Goal: Share content: Share content

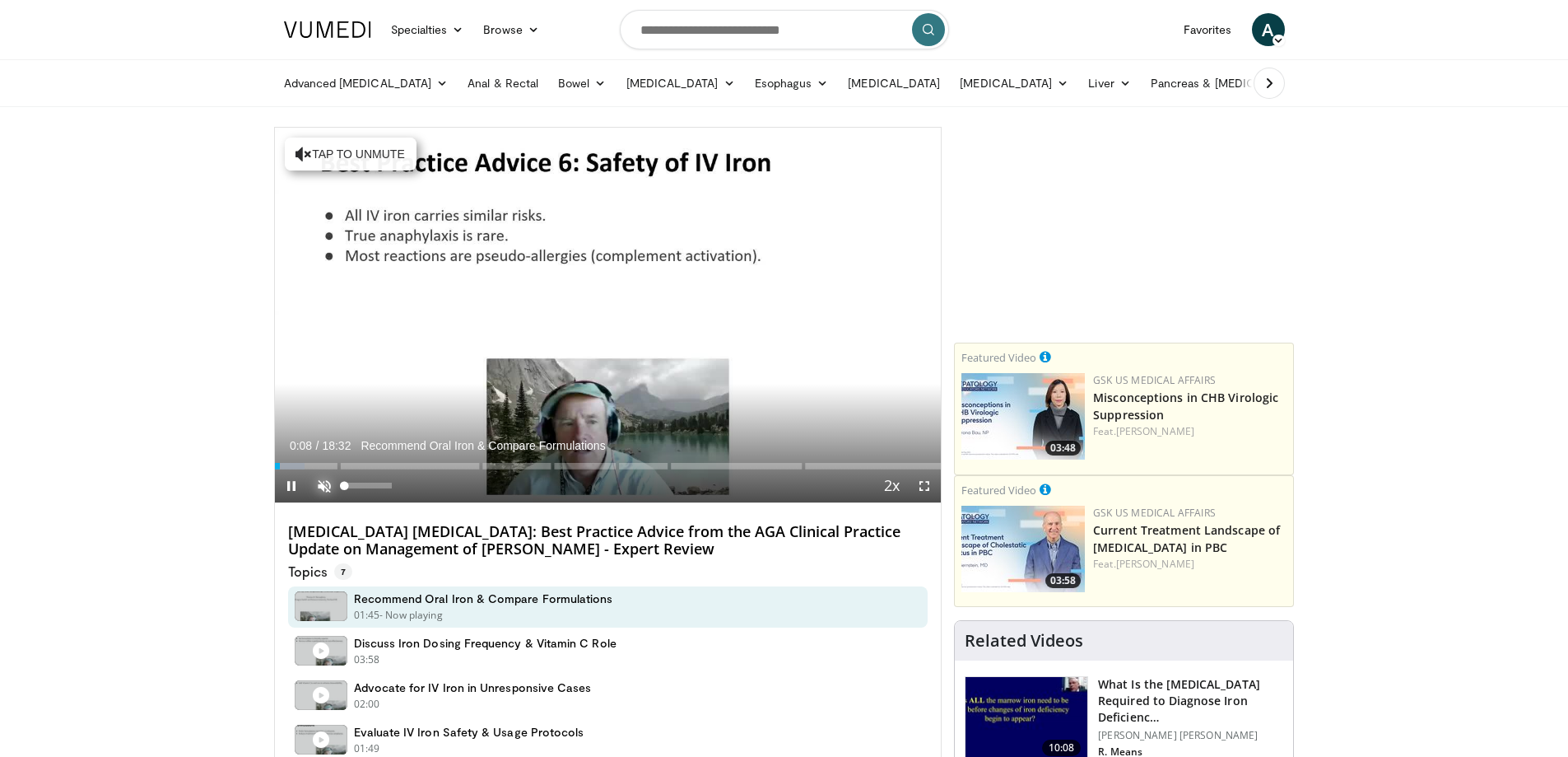
click at [325, 491] on span "Video Player" at bounding box center [325, 486] width 33 height 33
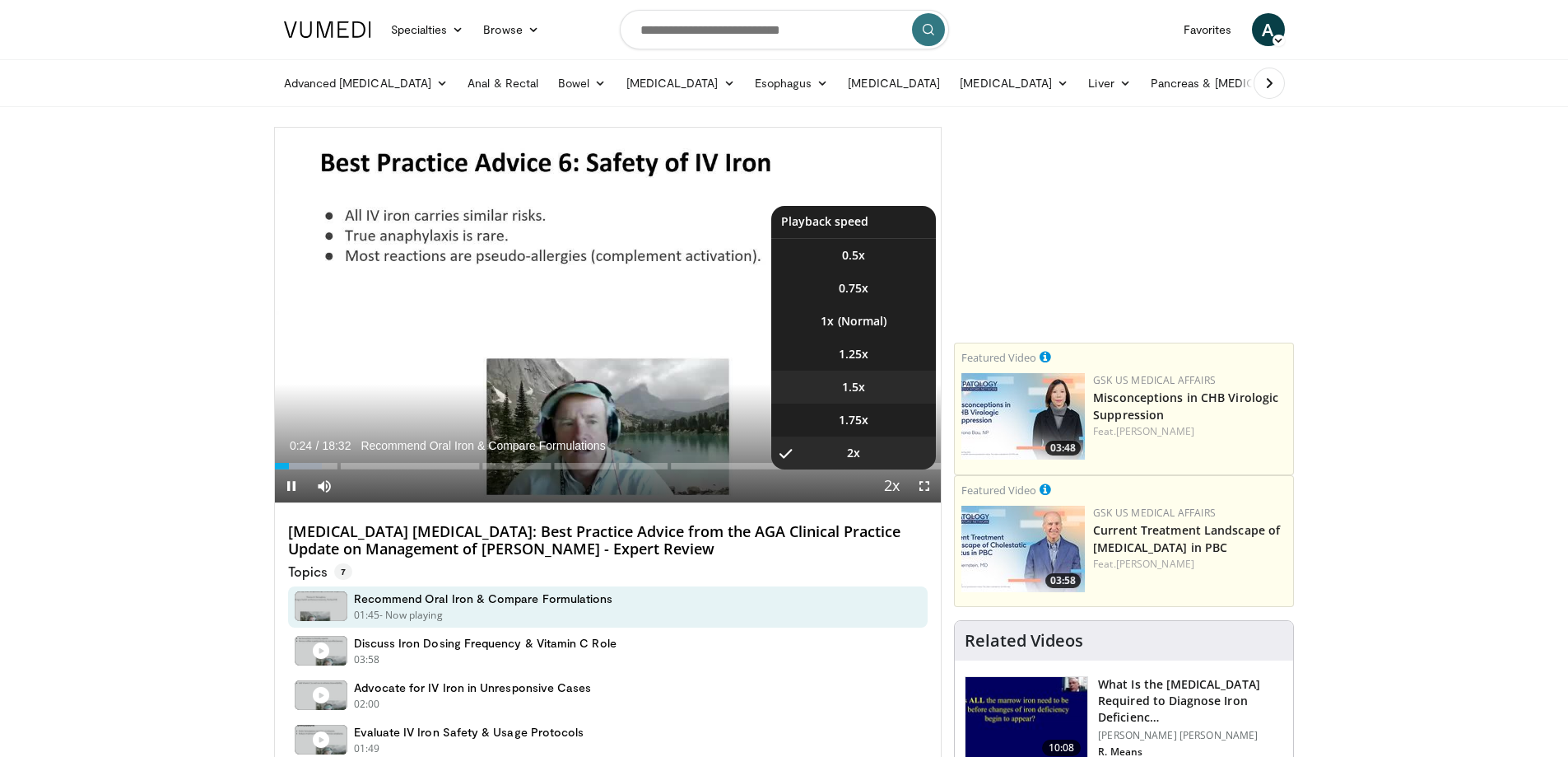
click at [852, 395] on li "1.5x" at bounding box center [854, 387] width 165 height 33
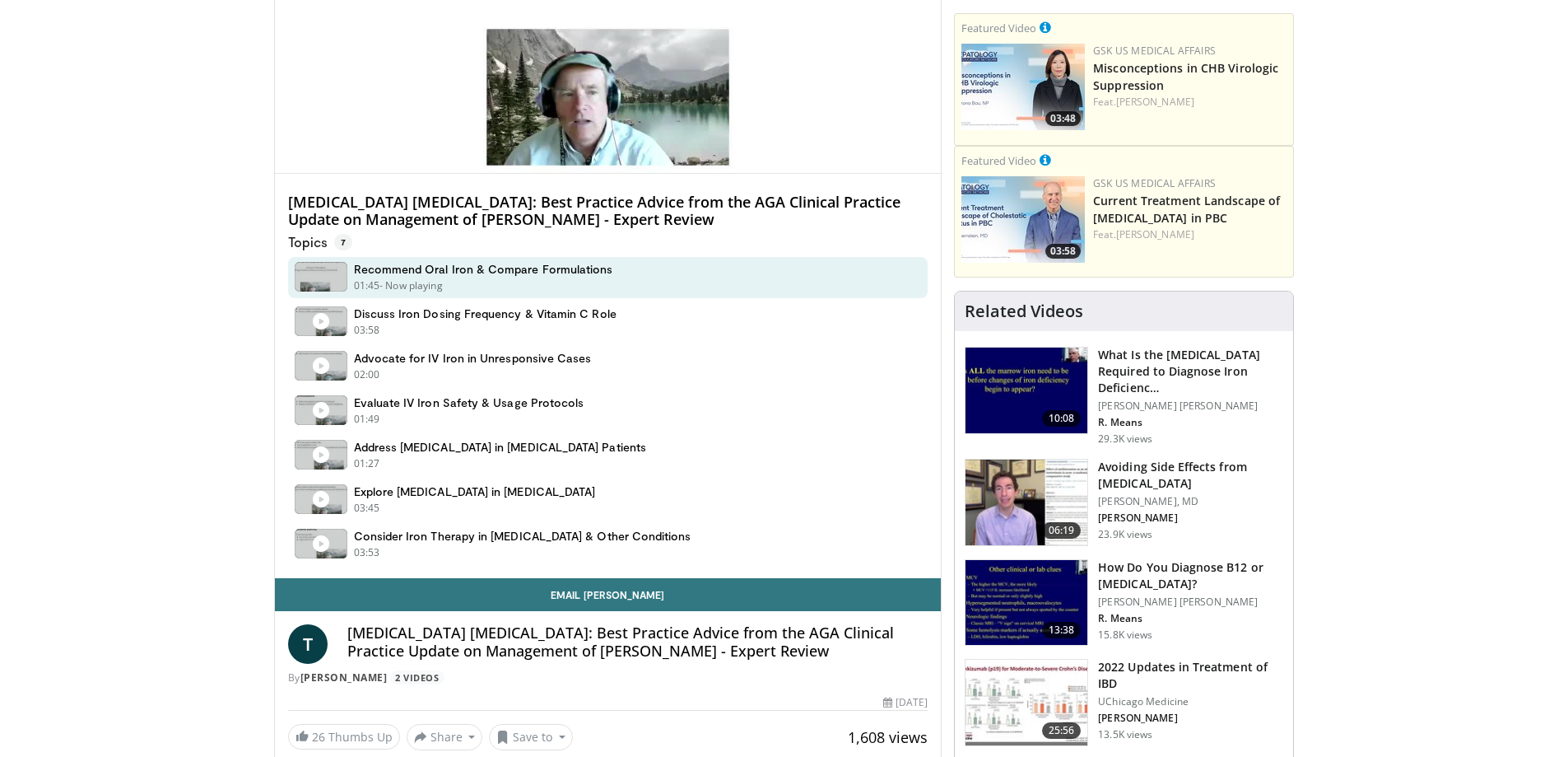
scroll to position [577, 0]
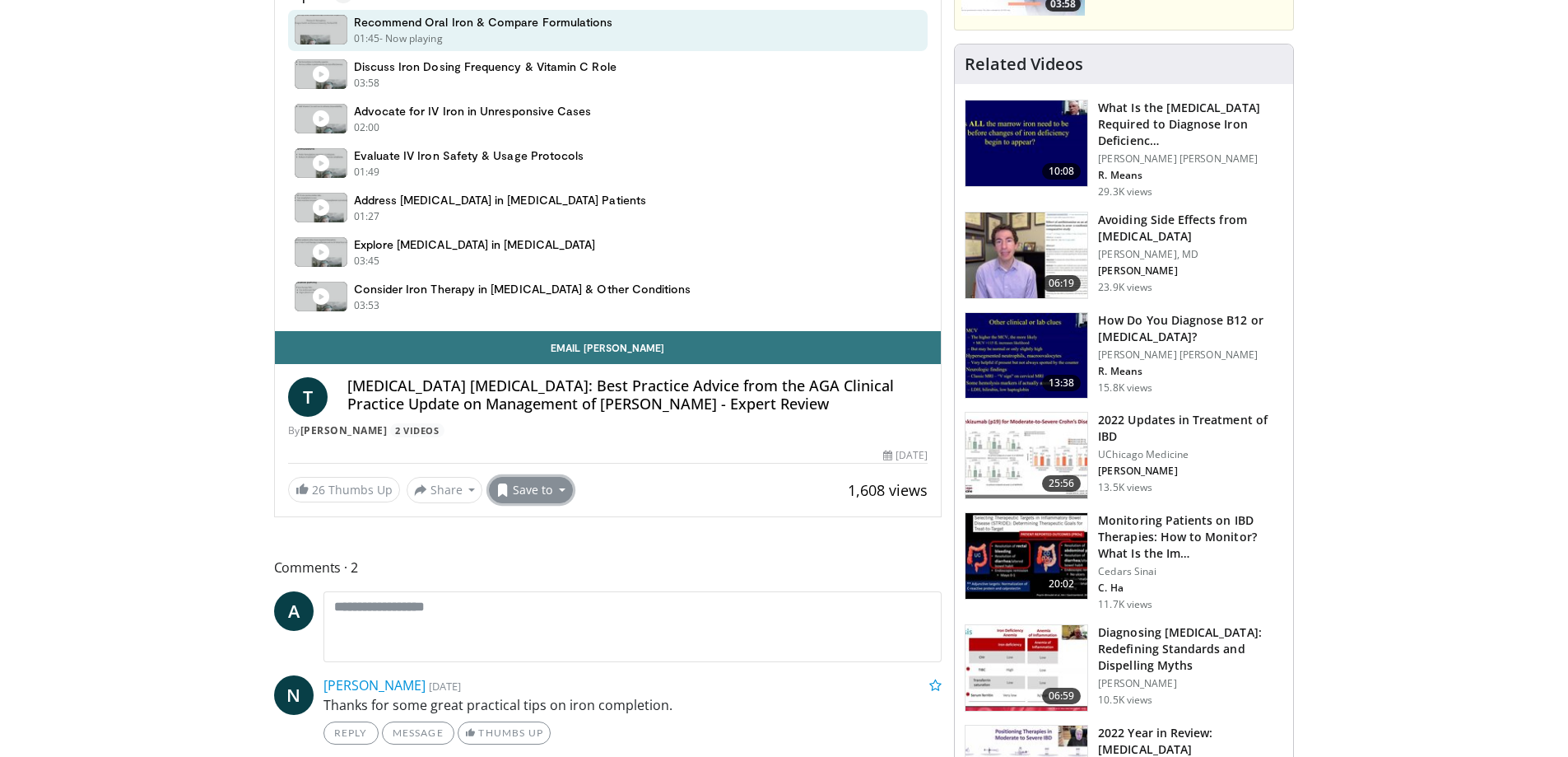
click at [531, 491] on button "Save to" at bounding box center [532, 490] width 84 height 27
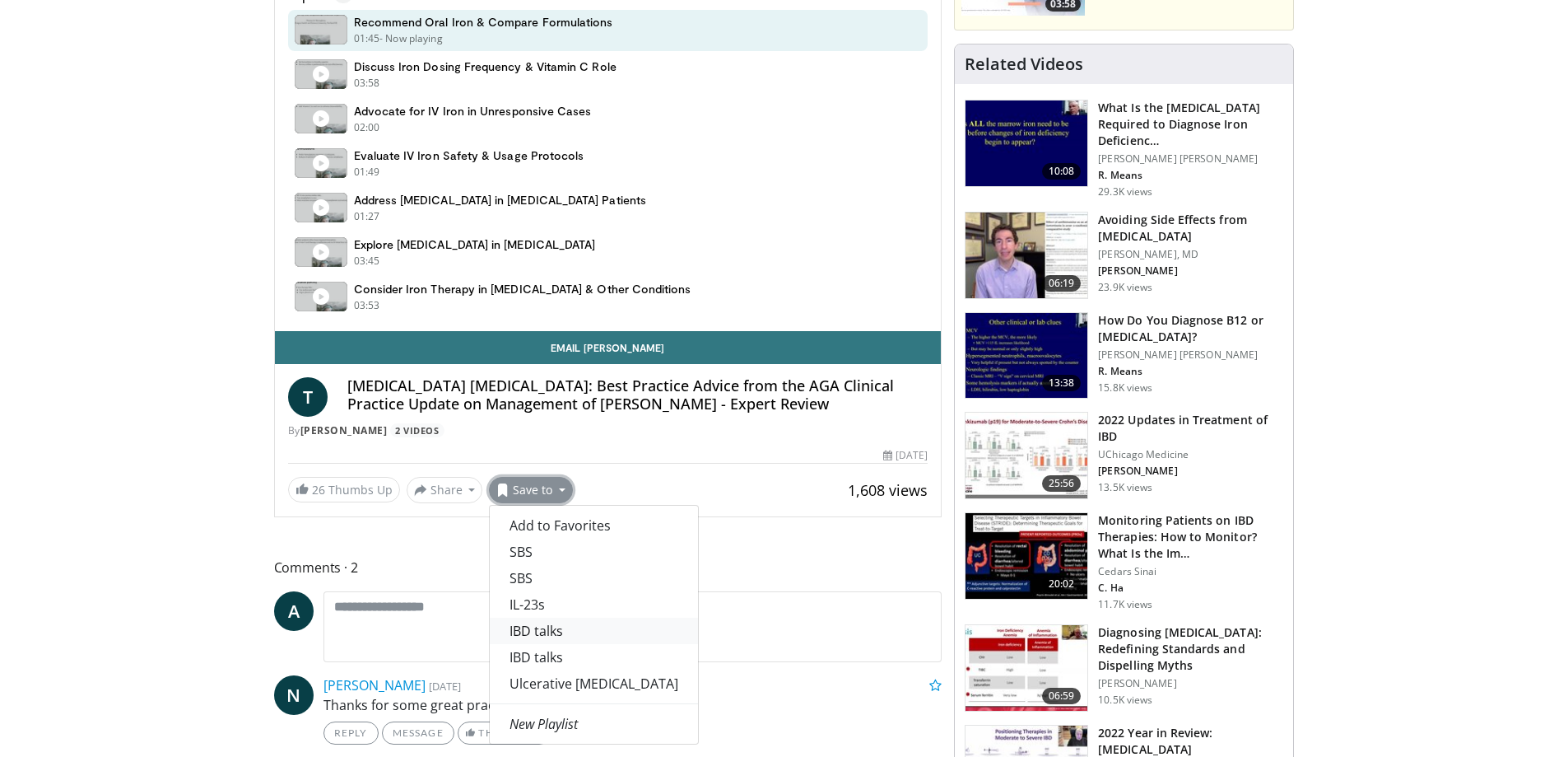
click at [548, 634] on link "IBD talks" at bounding box center [594, 631] width 209 height 27
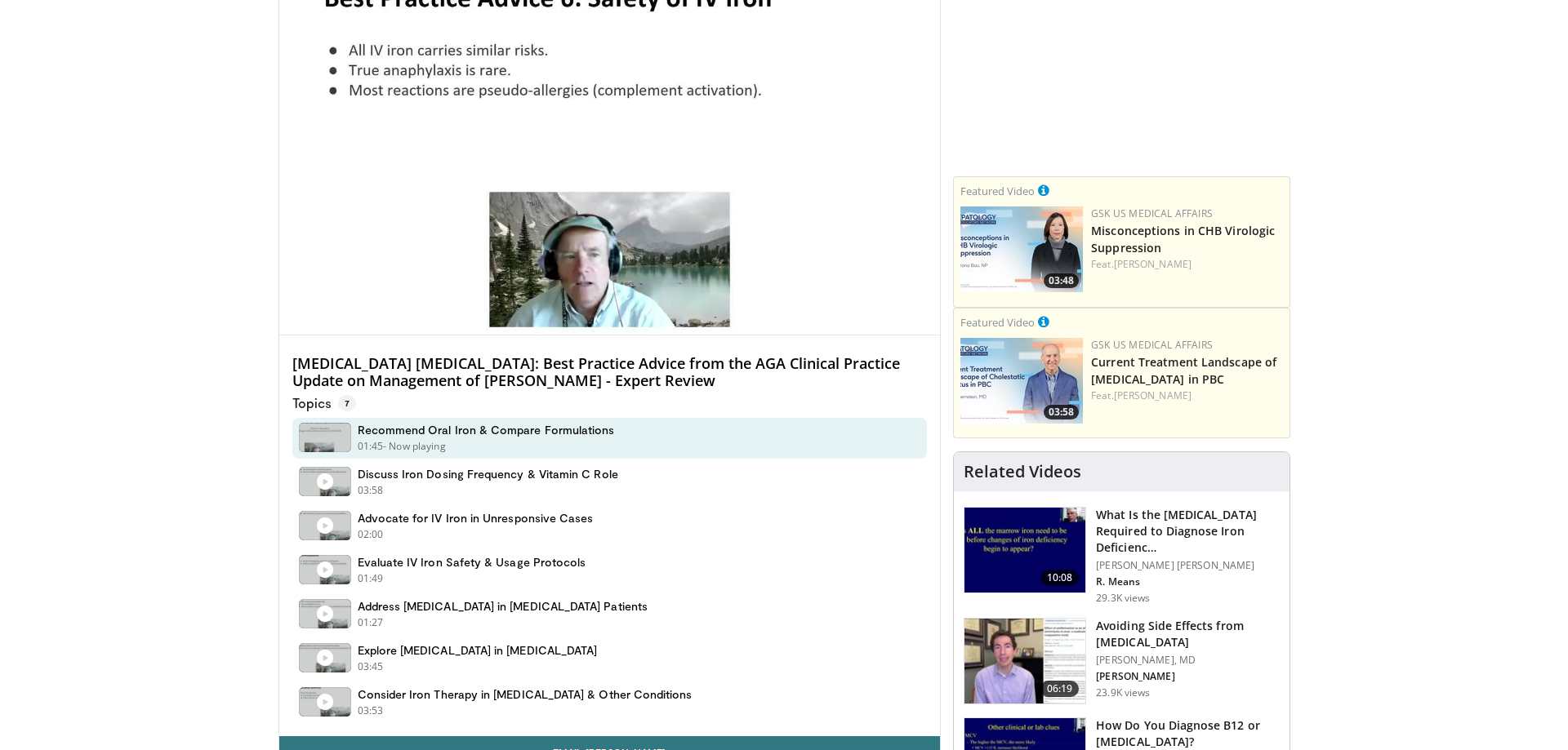
scroll to position [490, 0]
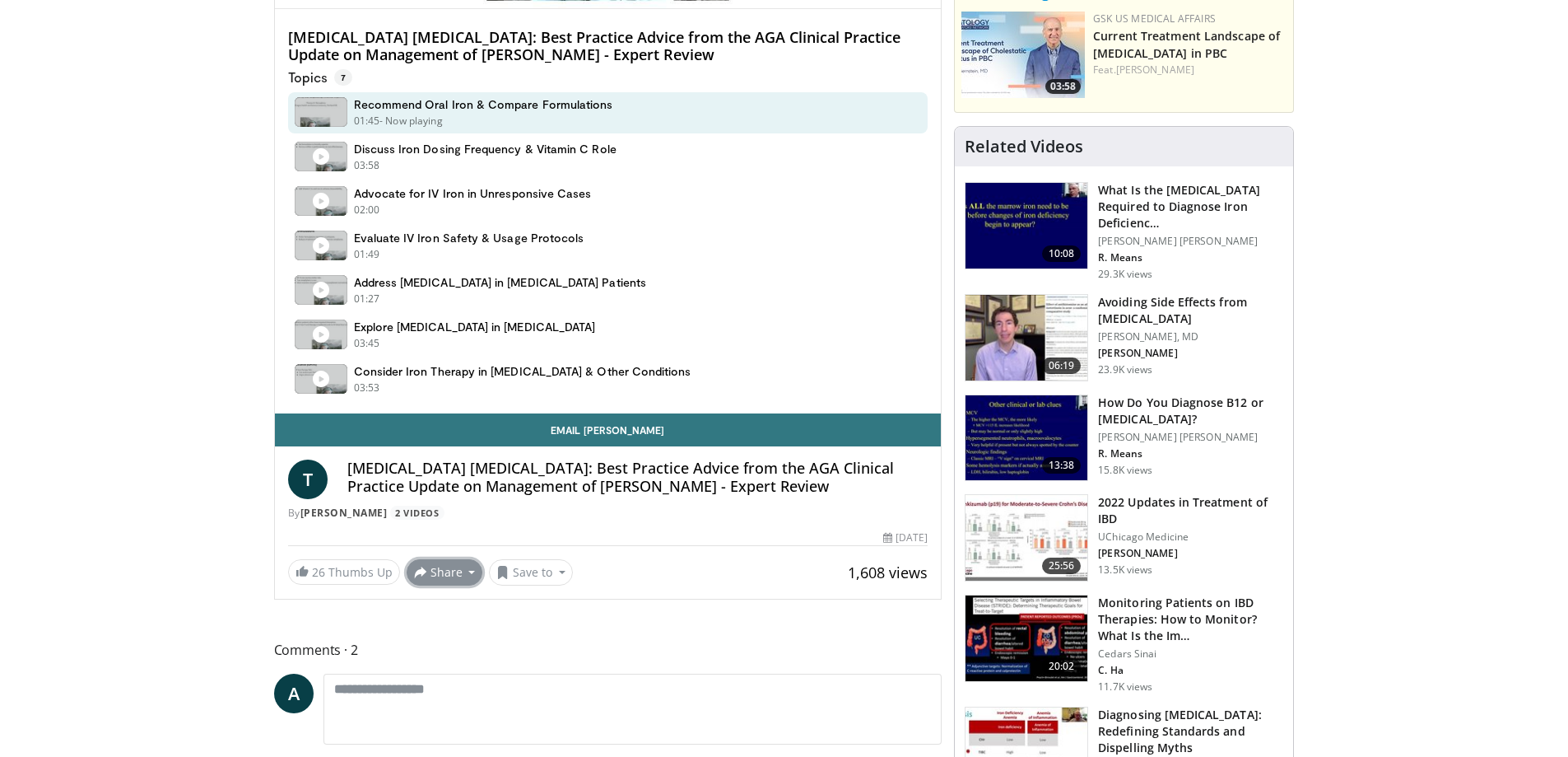
click at [466, 579] on button "Share" at bounding box center [446, 572] width 77 height 27
click at [456, 606] on span "E-mail" at bounding box center [443, 609] width 47 height 18
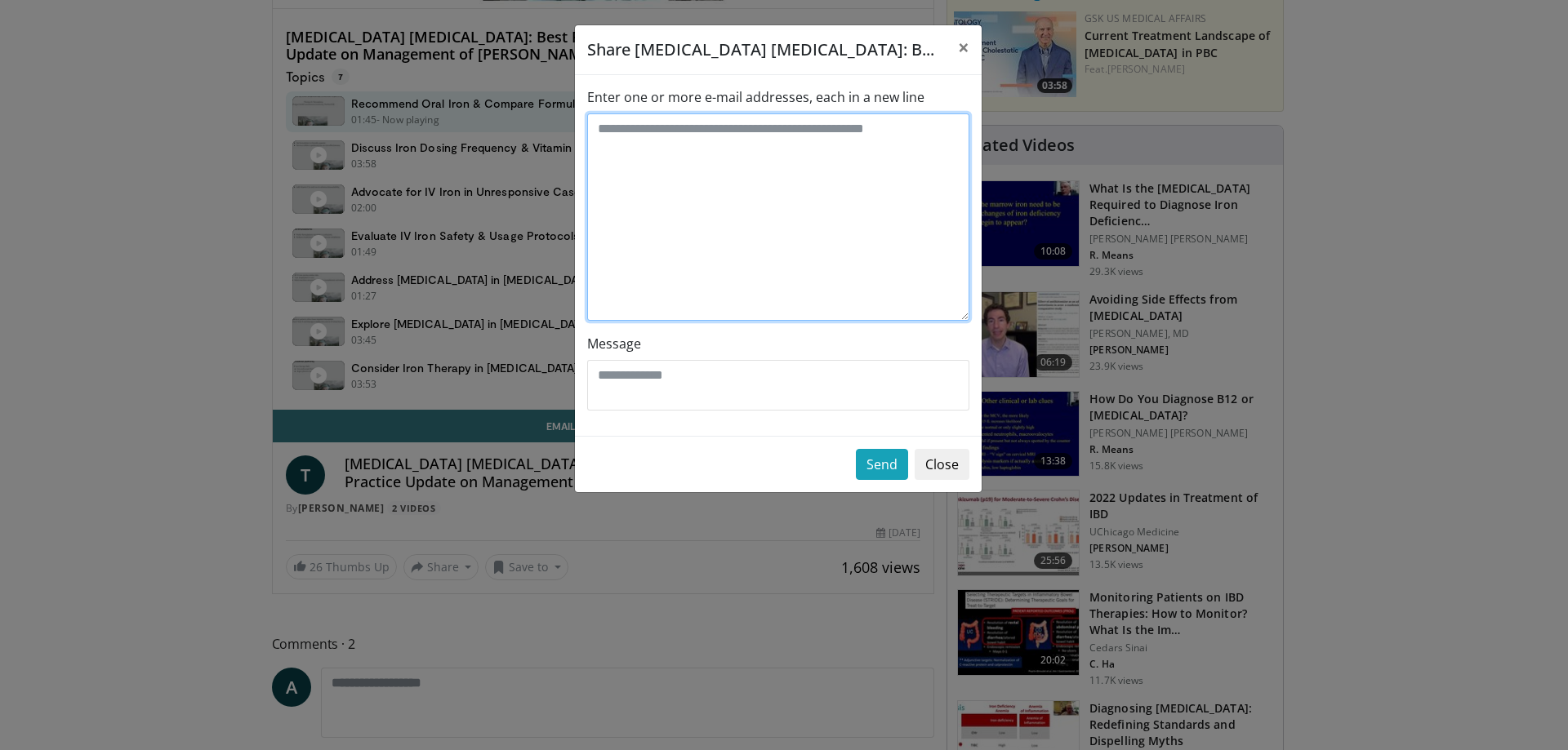
click at [736, 142] on textarea "Enter one or more e-mail addresses, each in a new line" at bounding box center [778, 217] width 382 height 208
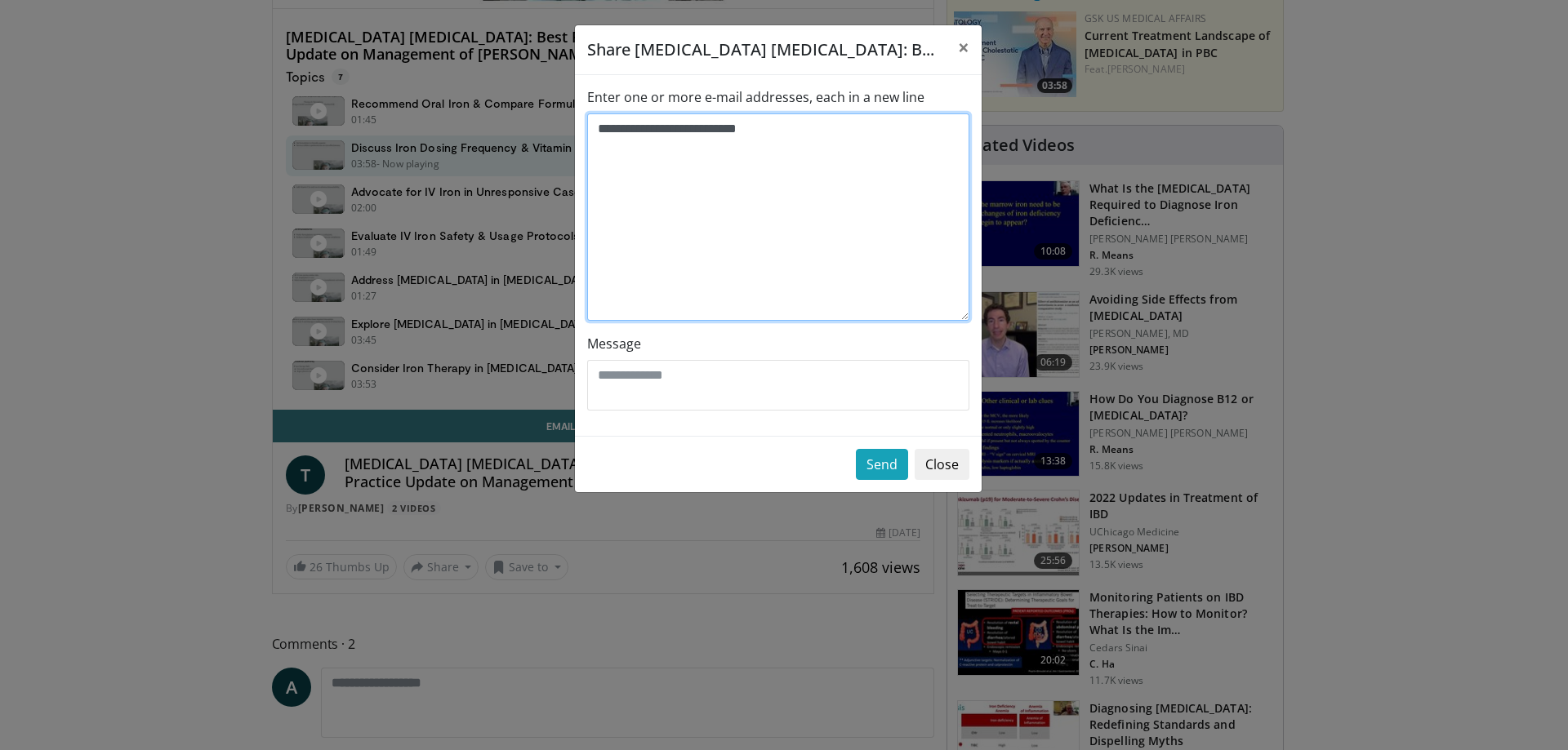
type textarea "**********"
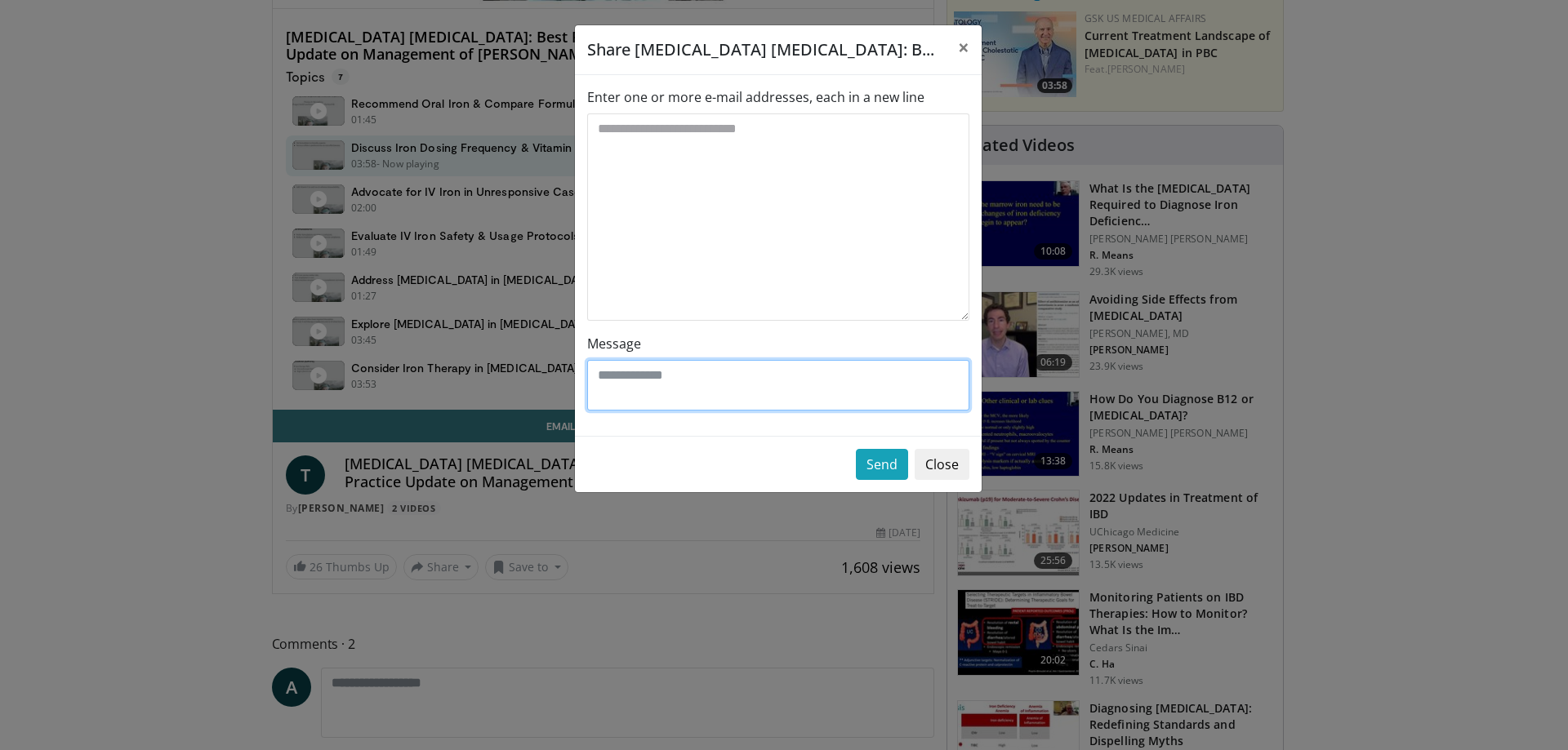
click at [806, 371] on textarea "Message" at bounding box center [778, 385] width 382 height 51
type textarea "**********"
click at [897, 463] on button "Send" at bounding box center [882, 464] width 53 height 31
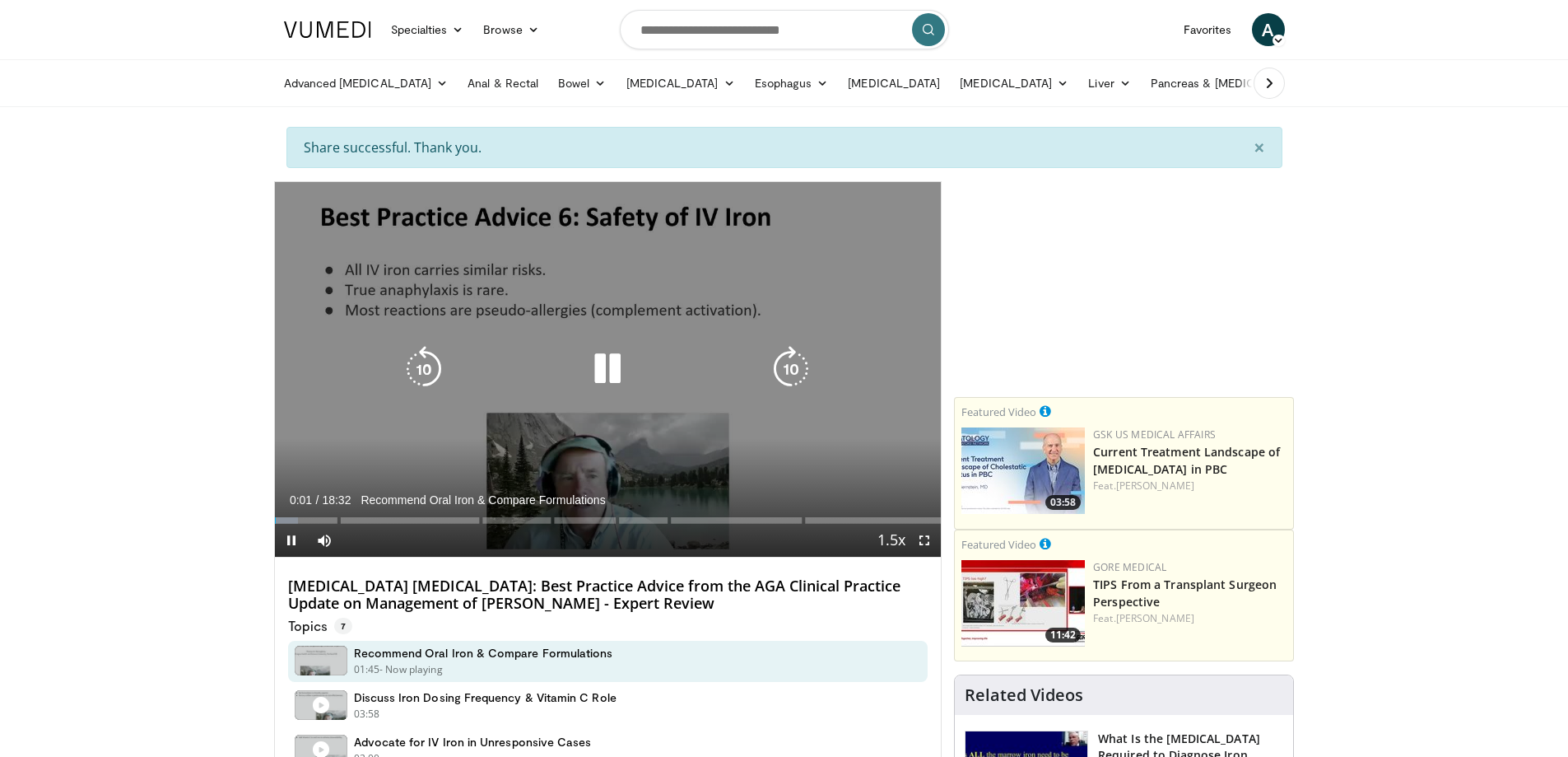
click at [612, 365] on icon "Video Player" at bounding box center [607, 369] width 46 height 46
